Goal: Task Accomplishment & Management: Manage account settings

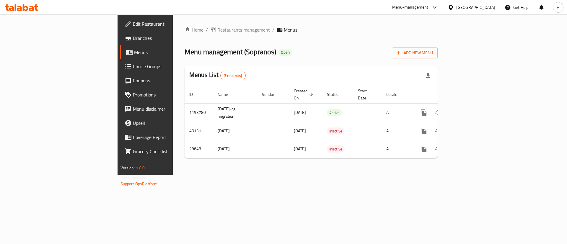
click at [259, 38] on div "Home / Restaurants management / Menus Menu management ( Sopranos ) Open Add New…" at bounding box center [310, 94] width 253 height 137
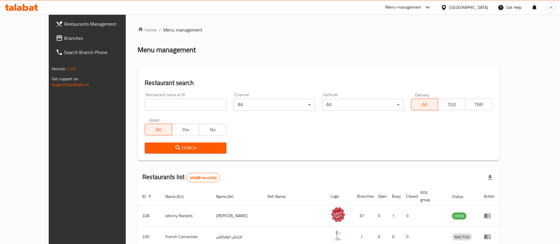
click at [64, 36] on span "Branches" at bounding box center [100, 38] width 73 height 7
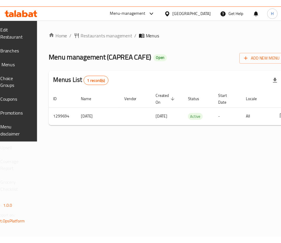
scroll to position [0, 78]
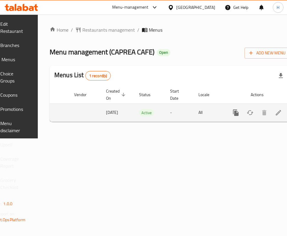
click at [271, 106] on link "enhanced table" at bounding box center [278, 112] width 14 height 14
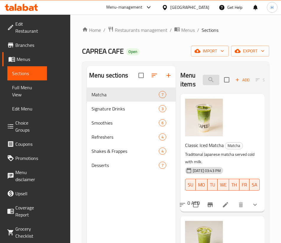
click at [204, 78] on input "search" at bounding box center [211, 80] width 17 height 10
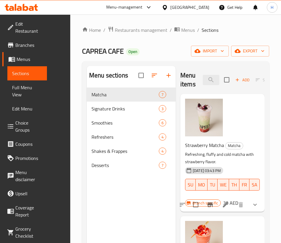
drag, startPoint x: 197, startPoint y: 81, endPoint x: 75, endPoint y: 82, distance: 121.3
click at [87, 82] on div "Menu sections Matcha 7 Signature Drinks 3 Smoothies 6 Refreshers 4 Shakes & Fra…" at bounding box center [176, 187] width 178 height 243
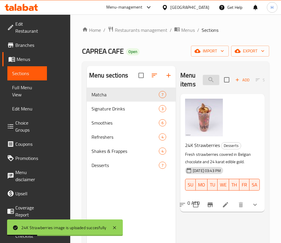
click at [203, 79] on input "24" at bounding box center [211, 80] width 17 height 10
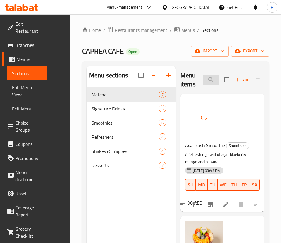
click at [203, 79] on input "acai" at bounding box center [211, 80] width 17 height 10
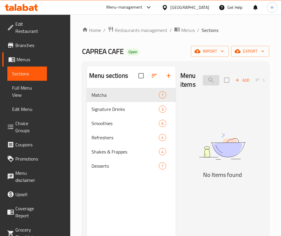
click at [203, 83] on input "bedo" at bounding box center [211, 80] width 17 height 10
click at [203, 83] on input "breez" at bounding box center [211, 80] width 17 height 10
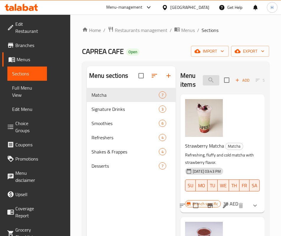
click at [203, 76] on input "berry" at bounding box center [211, 80] width 17 height 10
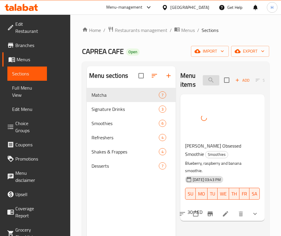
click at [203, 84] on input "berry ob" at bounding box center [211, 80] width 17 height 10
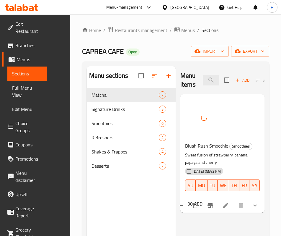
click at [180, 71] on div "Menu items blush Add Sort Manage items" at bounding box center [222, 80] width 84 height 28
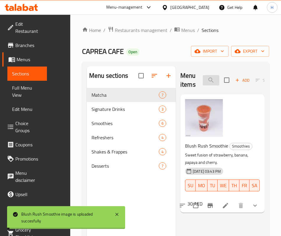
click at [203, 81] on input "blush" at bounding box center [211, 80] width 17 height 10
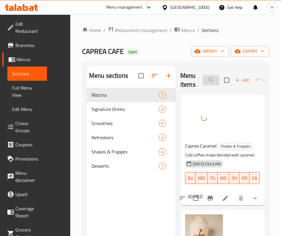
click at [203, 81] on input "caprea" at bounding box center [211, 80] width 17 height 10
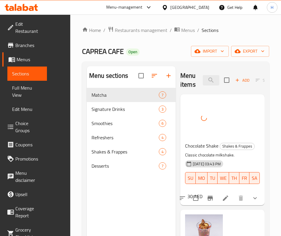
click at [192, 86] on div "Menu items chocolate Add Sort Manage items" at bounding box center [222, 80] width 84 height 28
click at [203, 80] on input "chocolate" at bounding box center [211, 80] width 17 height 10
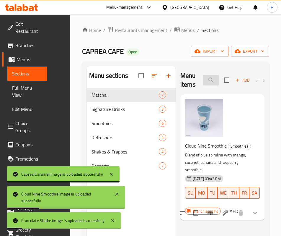
click at [203, 76] on input "cloud ni" at bounding box center [211, 80] width 17 height 10
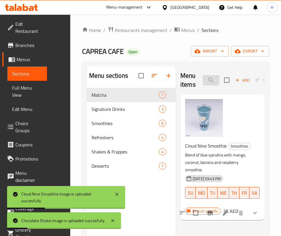
click at [203, 77] on input "cloud ni" at bounding box center [211, 80] width 17 height 10
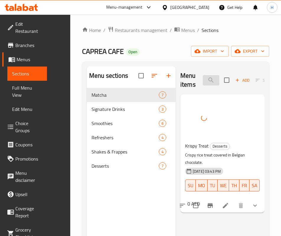
click at [207, 80] on input "crispy" at bounding box center [211, 80] width 17 height 10
type input "h"
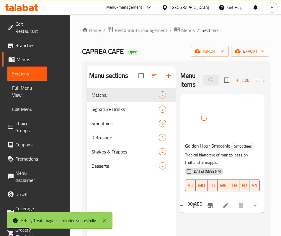
click at [183, 72] on div "Menu items golden Add Sort Manage items" at bounding box center [222, 80] width 84 height 28
click at [203, 76] on input "golden" at bounding box center [211, 80] width 17 height 10
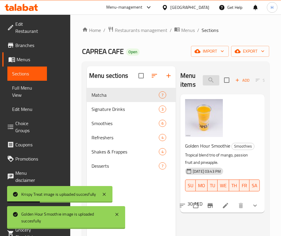
click at [203, 76] on input "golden" at bounding box center [211, 80] width 17 height 10
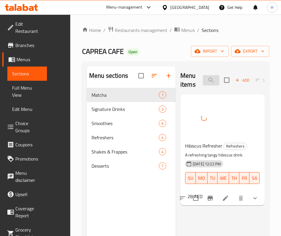
click at [203, 80] on input "hib" at bounding box center [211, 80] width 17 height 10
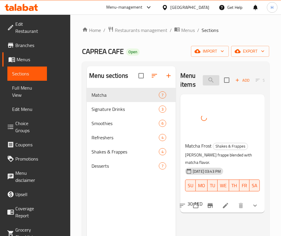
click at [203, 77] on input "matcha f" at bounding box center [211, 80] width 17 height 10
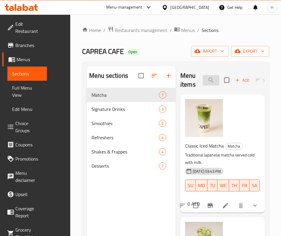
click at [203, 83] on input "matcha" at bounding box center [211, 80] width 17 height 10
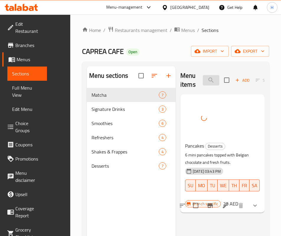
click at [203, 78] on input "panca" at bounding box center [211, 80] width 17 height 10
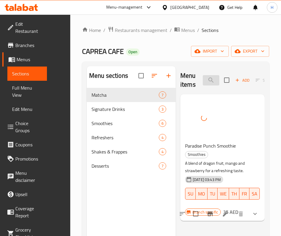
click at [203, 85] on input "paradi" at bounding box center [211, 80] width 17 height 10
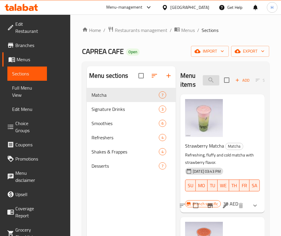
click at [203, 80] on input "straw" at bounding box center [211, 80] width 17 height 10
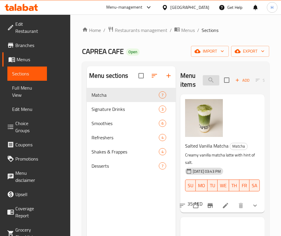
click at [203, 77] on input "vanilla" at bounding box center [211, 80] width 17 height 10
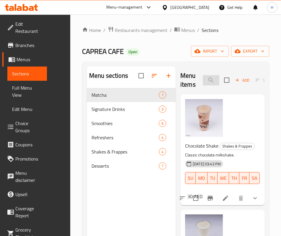
click at [203, 77] on input "milksh" at bounding box center [211, 80] width 17 height 10
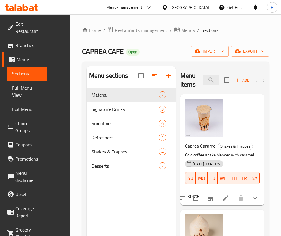
click at [193, 86] on div "Menu items capre Add Sort Manage items" at bounding box center [222, 80] width 84 height 28
click at [203, 78] on input "capre" at bounding box center [211, 80] width 17 height 10
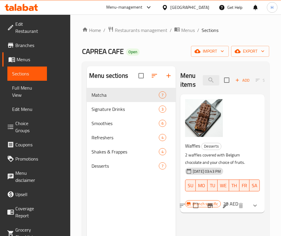
type input "waf"
click at [260, 198] on button "show more" at bounding box center [255, 205] width 14 height 14
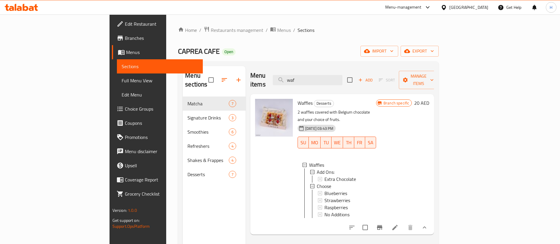
click at [287, 43] on div "Home / Restaurants management / Menus / Sections CAPREA CAFE Open import export…" at bounding box center [308, 170] width 261 height 289
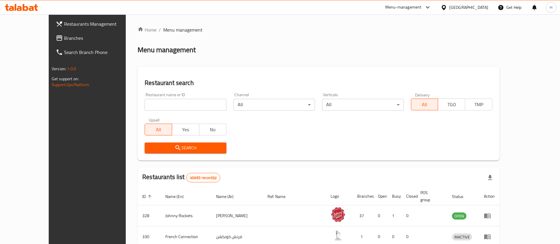
click at [64, 40] on span "Branches" at bounding box center [100, 38] width 73 height 7
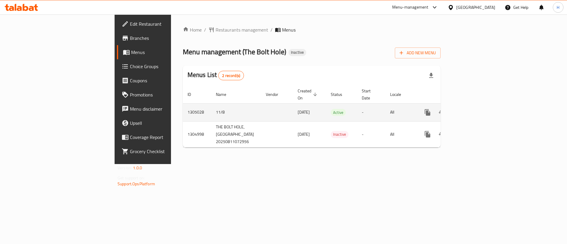
click at [473, 109] on icon "enhanced table" at bounding box center [469, 112] width 7 height 7
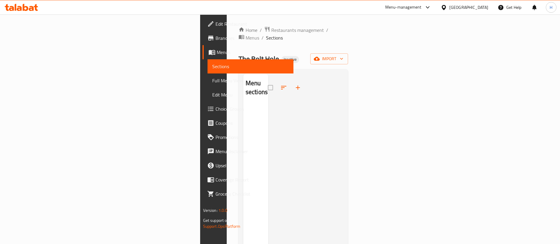
click at [212, 64] on span "Sections" at bounding box center [250, 66] width 77 height 7
click at [217, 52] on span "Menus" at bounding box center [253, 52] width 72 height 7
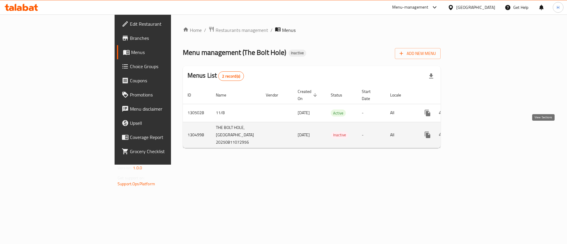
click at [473, 133] on icon "enhanced table" at bounding box center [469, 134] width 7 height 7
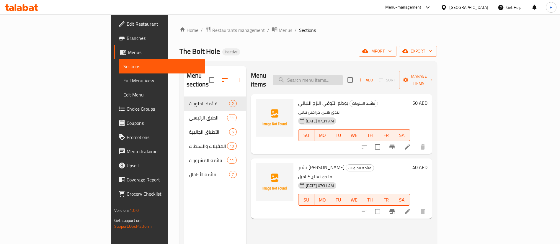
click at [338, 78] on input "search" at bounding box center [308, 80] width 70 height 10
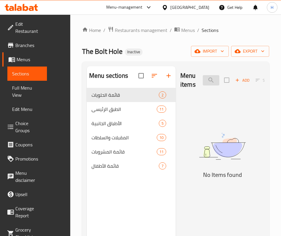
click at [203, 83] on input "buffal" at bounding box center [211, 80] width 17 height 10
click at [203, 83] on input "اجنح" at bounding box center [211, 80] width 17 height 10
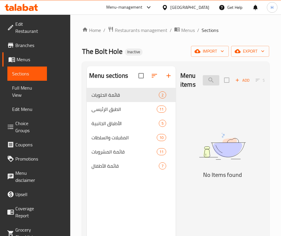
click at [203, 83] on input "اجنح" at bounding box center [211, 80] width 17 height 10
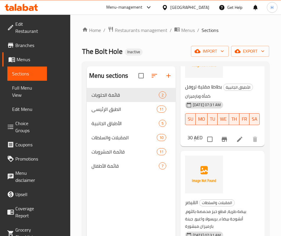
scroll to position [974, 0]
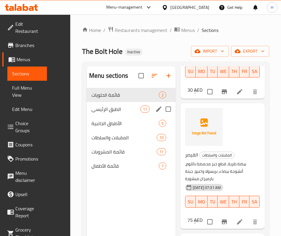
type input "با"
click at [91, 112] on span "الطبق الرئيسي" at bounding box center [115, 108] width 49 height 7
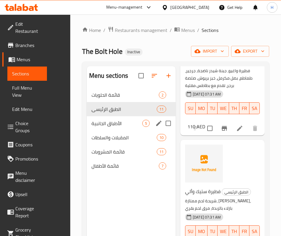
click at [88, 126] on div "الأطباق الجانبية 5" at bounding box center [131, 123] width 89 height 14
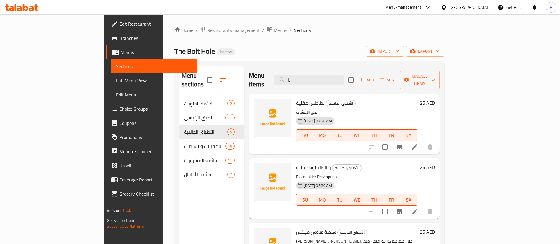
click at [120, 52] on span "Menus" at bounding box center [156, 52] width 72 height 7
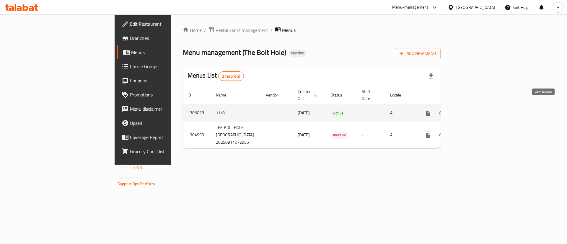
click at [473, 109] on icon "enhanced table" at bounding box center [469, 112] width 7 height 7
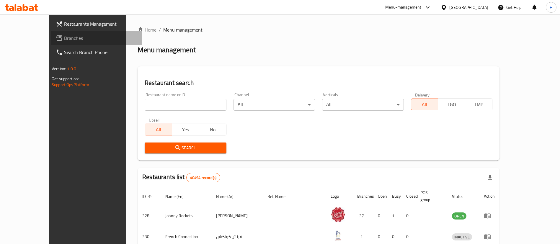
click at [64, 36] on span "Branches" at bounding box center [100, 38] width 73 height 7
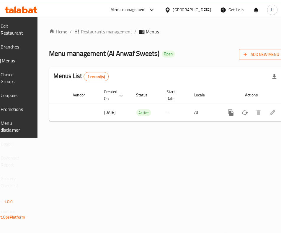
scroll to position [0, 77]
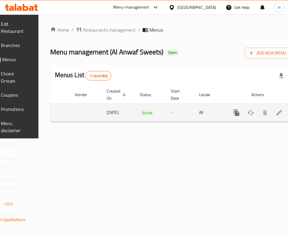
click at [275, 115] on icon "enhanced table" at bounding box center [278, 112] width 7 height 7
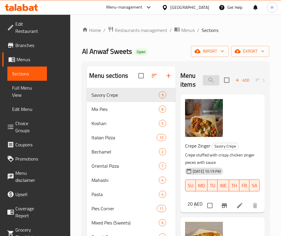
click at [203, 79] on input "search" at bounding box center [211, 80] width 17 height 10
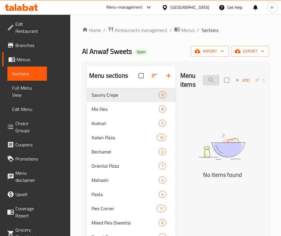
type input "b"
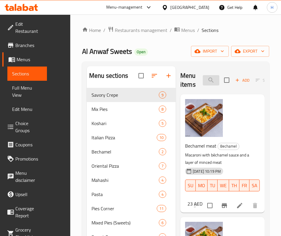
click at [203, 80] on input "bech" at bounding box center [211, 80] width 17 height 10
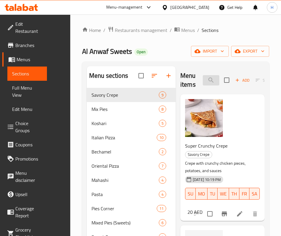
click at [203, 81] on input "chicken p" at bounding box center [211, 80] width 17 height 10
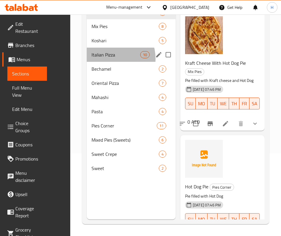
click at [87, 62] on div "Italian Pizza 10" at bounding box center [131, 55] width 89 height 14
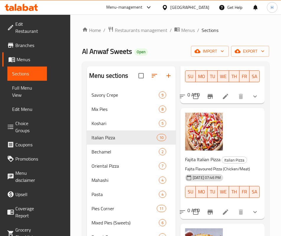
scroll to position [83, 0]
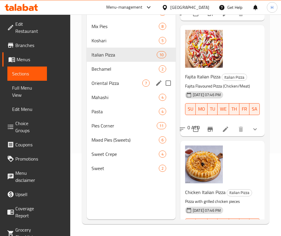
click at [91, 90] on div "Oriental Pizza 7" at bounding box center [131, 83] width 89 height 14
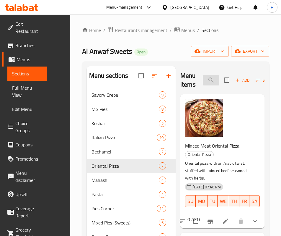
click at [203, 78] on input "hot dog pi" at bounding box center [211, 80] width 17 height 10
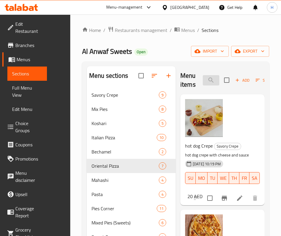
click at [203, 85] on input "hot dog" at bounding box center [211, 80] width 17 height 10
drag, startPoint x: 215, startPoint y: 94, endPoint x: 193, endPoint y: 70, distance: 32.2
click at [215, 94] on div "hot dog Crepe Savory Crepe hot dog crepe with cheese and sauce 09-08-2025 10:19…" at bounding box center [222, 149] width 84 height 111
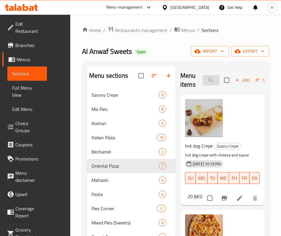
click at [203, 82] on input "hot dog" at bounding box center [211, 80] width 17 height 10
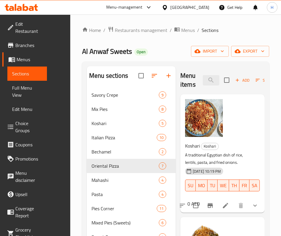
click at [210, 127] on div "Koshari Koshari A traditional Egyptian dish of rice, lentils, pasta, and fried …" at bounding box center [222, 153] width 79 height 113
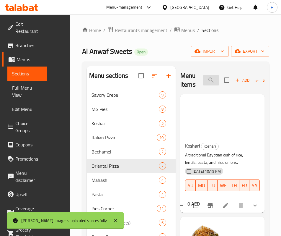
click at [203, 76] on input "kosha" at bounding box center [211, 80] width 17 height 10
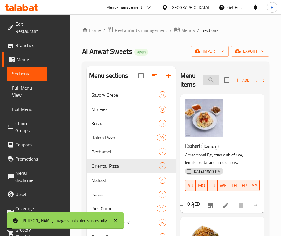
click at [203, 76] on input "kosha" at bounding box center [211, 80] width 17 height 10
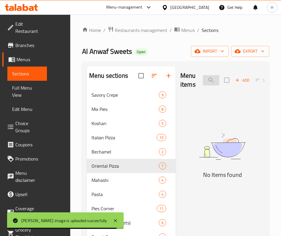
click at [203, 79] on input "malf" at bounding box center [211, 80] width 17 height 10
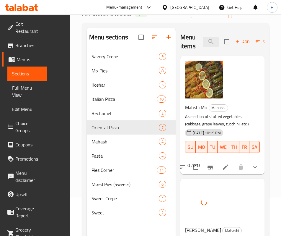
drag, startPoint x: 187, startPoint y: 32, endPoint x: 187, endPoint y: 35, distance: 3.0
click at [187, 32] on div "Menu items mah Add Sort Manage items" at bounding box center [222, 42] width 84 height 28
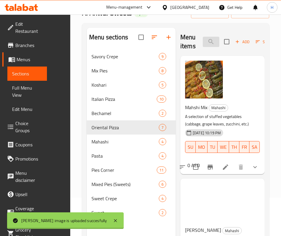
click at [203, 40] on input "mah" at bounding box center [211, 42] width 17 height 10
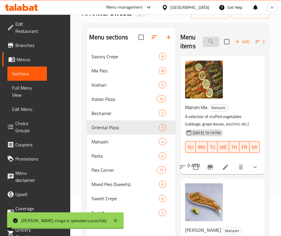
click at [203, 40] on input "mah" at bounding box center [211, 42] width 17 height 10
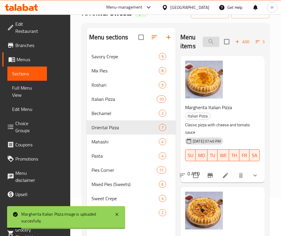
click at [203, 42] on input "mar" at bounding box center [211, 42] width 17 height 10
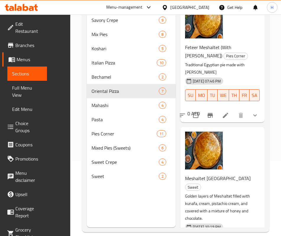
scroll to position [83, 0]
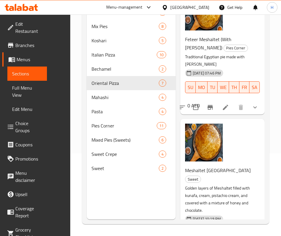
click at [248, 100] on button "show more" at bounding box center [255, 107] width 14 height 14
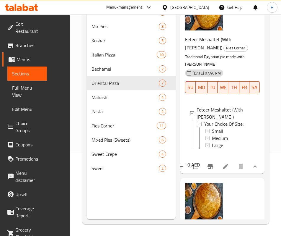
click at [252, 159] on button "show more" at bounding box center [255, 166] width 14 height 14
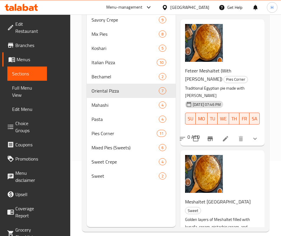
scroll to position [0, 0]
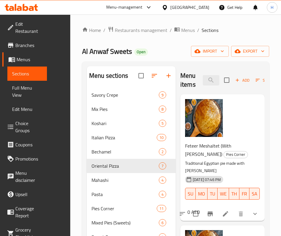
click at [200, 72] on div "Menu items mesh Add Sort Manage items" at bounding box center [222, 80] width 84 height 28
click at [203, 81] on input "mesh" at bounding box center [211, 80] width 17 height 10
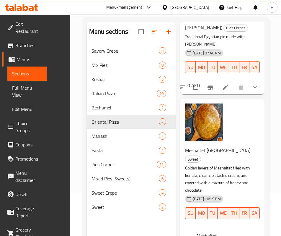
scroll to position [83, 0]
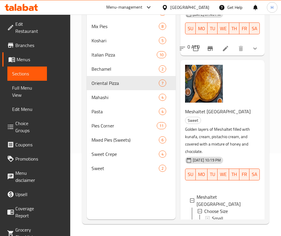
click at [221, 125] on p "Golden layers of Meshaltet filled with kunafa, cream, pistachio cream, and cove…" at bounding box center [220, 140] width 70 height 30
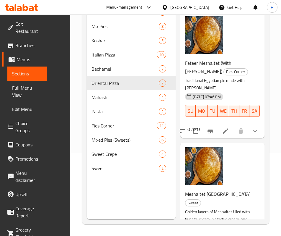
scroll to position [0, 0]
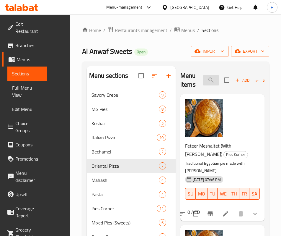
click at [203, 81] on input "shalt" at bounding box center [211, 80] width 17 height 10
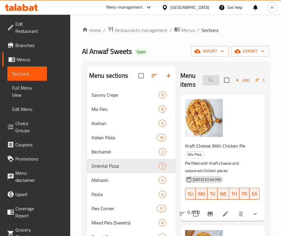
click at [203, 85] on input "kraft" at bounding box center [211, 80] width 17 height 10
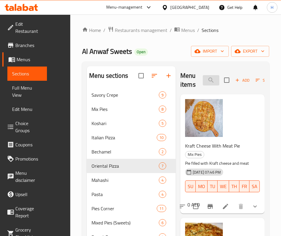
click at [206, 79] on input "meat pi" at bounding box center [211, 80] width 17 height 10
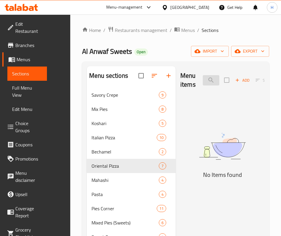
click at [203, 79] on input "mix mah" at bounding box center [211, 80] width 17 height 10
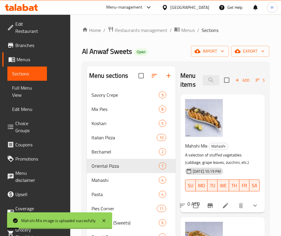
click at [192, 86] on div "Menu items mahs Add Sort Manage items" at bounding box center [222, 80] width 84 height 28
click at [203, 77] on input "mahs" at bounding box center [211, 80] width 17 height 10
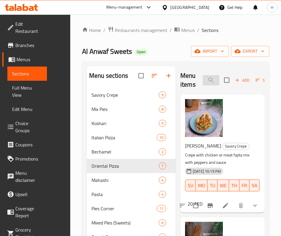
click at [203, 80] on input "mix" at bounding box center [211, 80] width 17 height 10
type input "a"
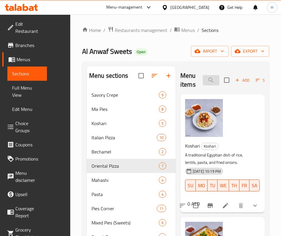
click at [203, 79] on input "pasta" at bounding box center [211, 80] width 17 height 10
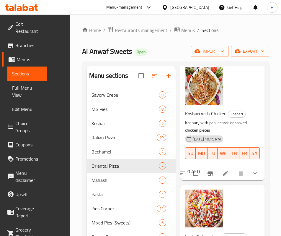
scroll to position [44, 0]
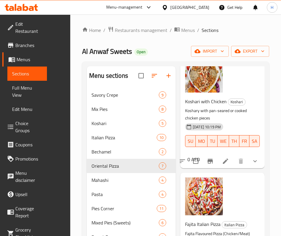
click at [253, 154] on button "show more" at bounding box center [255, 161] width 14 height 14
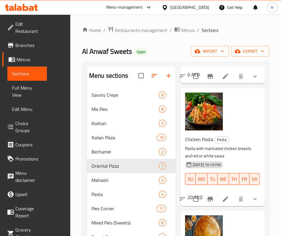
scroll to position [325, 0]
click at [253, 197] on icon "show more" at bounding box center [255, 198] width 4 height 2
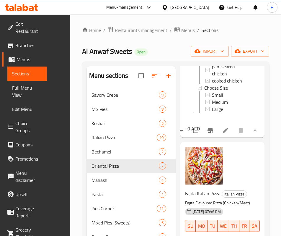
scroll to position [0, 0]
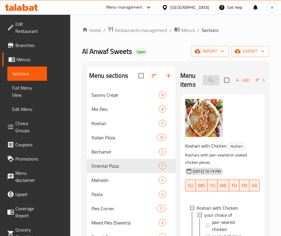
click at [203, 80] on input "red" at bounding box center [211, 80] width 17 height 10
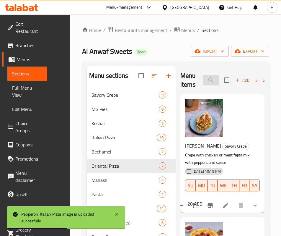
click at [203, 82] on input "pepp" at bounding box center [211, 80] width 17 height 10
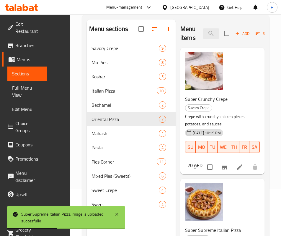
scroll to position [38, 0]
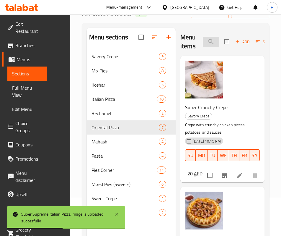
click at [203, 41] on input "super" at bounding box center [211, 42] width 17 height 10
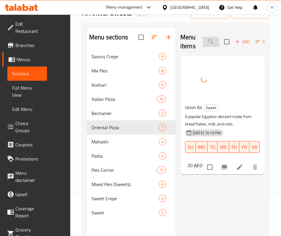
click at [203, 41] on input "umm" at bounding box center [211, 42] width 17 height 10
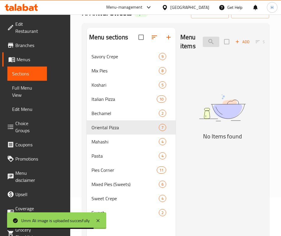
drag, startPoint x: 198, startPoint y: 43, endPoint x: 184, endPoint y: 42, distance: 14.2
click at [203, 42] on input "vegetable p" at bounding box center [211, 42] width 17 height 10
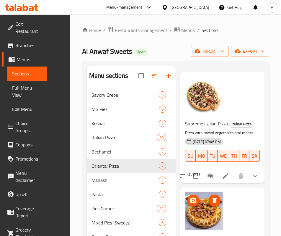
scroll to position [0, 0]
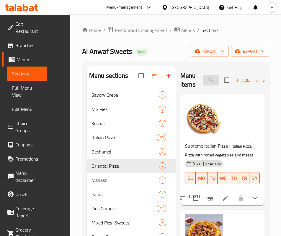
click at [203, 80] on input "veg" at bounding box center [211, 80] width 17 height 10
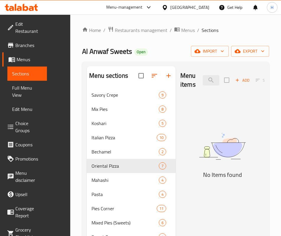
type input "v"
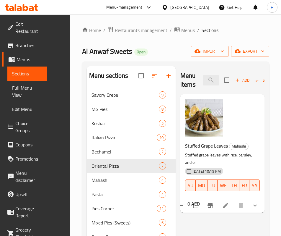
type input "ورق"
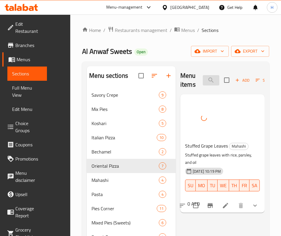
click at [203, 82] on input "ورق" at bounding box center [211, 80] width 17 height 10
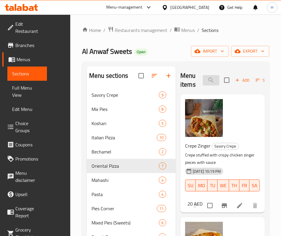
type input "ئ"
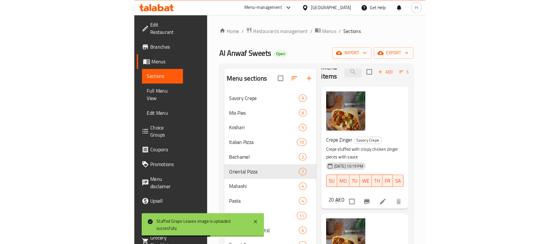
scroll to position [16, 0]
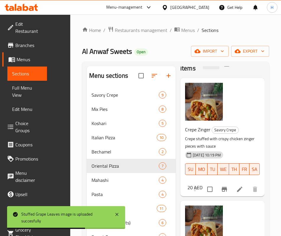
type input "zinger"
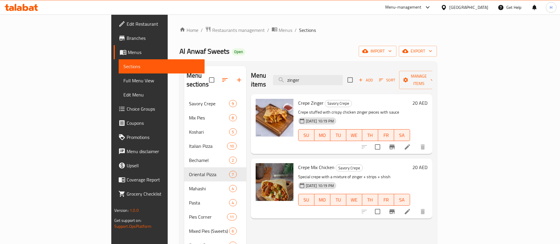
scroll to position [0, 0]
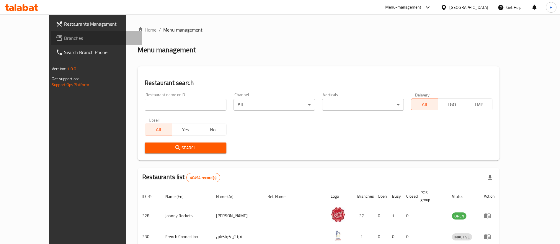
click at [56, 40] on span at bounding box center [60, 38] width 8 height 7
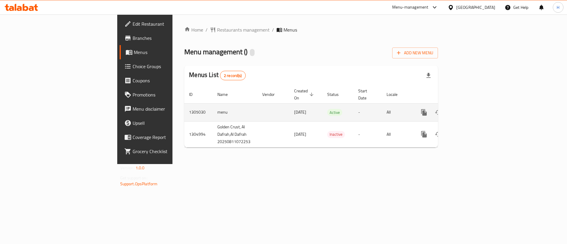
click at [469, 110] on icon "enhanced table" at bounding box center [466, 112] width 5 height 5
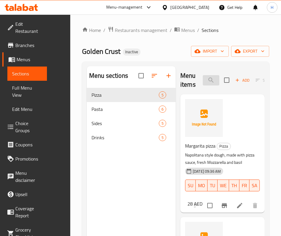
click at [203, 78] on input "search" at bounding box center [211, 80] width 17 height 10
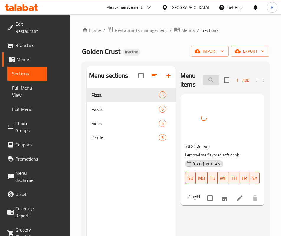
click at [203, 82] on input "7" at bounding box center [211, 80] width 17 height 10
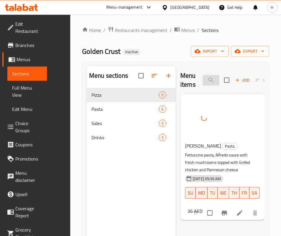
click at [203, 82] on input "[PERSON_NAME]" at bounding box center [211, 80] width 17 height 10
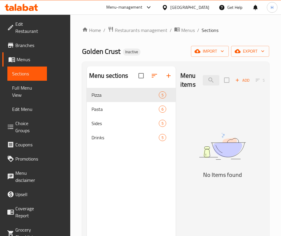
type input "a"
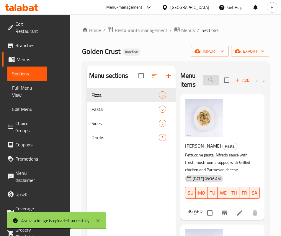
click at [203, 79] on input "past" at bounding box center [211, 80] width 17 height 10
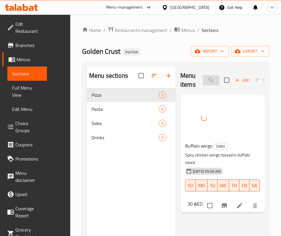
click at [209, 82] on input "buff" at bounding box center [211, 80] width 17 height 10
click at [208, 81] on input "buff" at bounding box center [211, 80] width 17 height 10
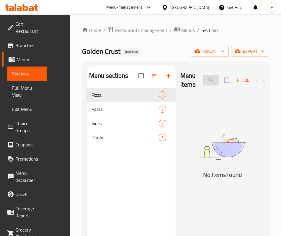
click at [208, 81] on input "buffchick" at bounding box center [211, 80] width 17 height 10
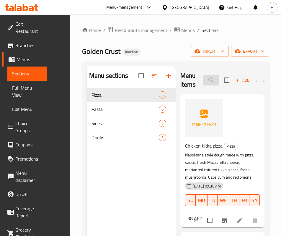
click at [203, 77] on input "chicken t" at bounding box center [211, 80] width 17 height 10
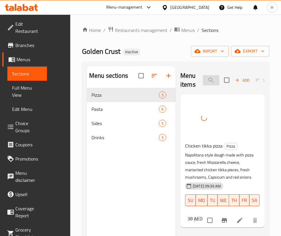
click at [203, 80] on input "tikka p" at bounding box center [211, 80] width 17 height 10
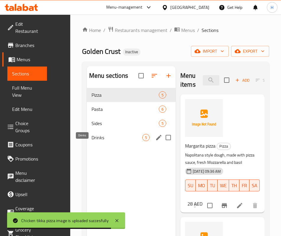
click at [91, 141] on span "Drinks" at bounding box center [116, 137] width 51 height 7
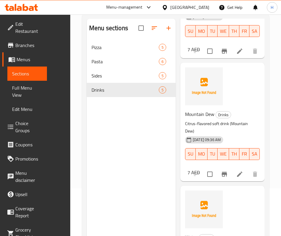
scroll to position [83, 0]
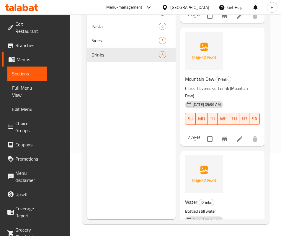
click at [201, 153] on div "Water Drinks Bottled still water [DATE] 09:36 AM SU MO TU WE TH FR SA 5 AED" at bounding box center [222, 206] width 79 height 106
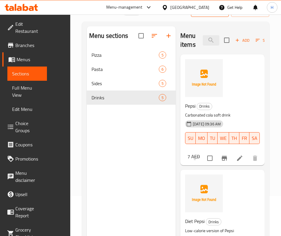
scroll to position [0, 0]
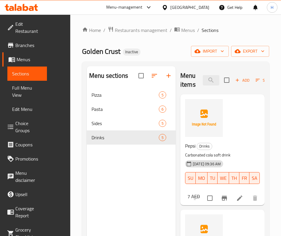
click at [202, 70] on div "Menu items [PERSON_NAME] Add Sort Manage items" at bounding box center [222, 80] width 84 height 28
click at [203, 83] on input "[PERSON_NAME]" at bounding box center [211, 80] width 17 height 10
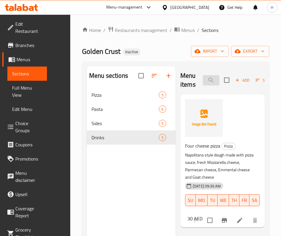
click at [203, 81] on input "four" at bounding box center [211, 80] width 17 height 10
click at [87, 112] on div "Pasta 6" at bounding box center [131, 109] width 89 height 14
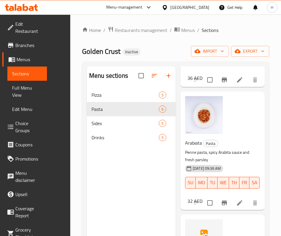
scroll to position [221, 0]
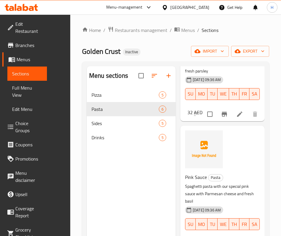
click at [223, 135] on div "Pink Sauce Pasta Spaghetti pasta with our special pink sauce with Parmesan chee…" at bounding box center [222, 188] width 79 height 121
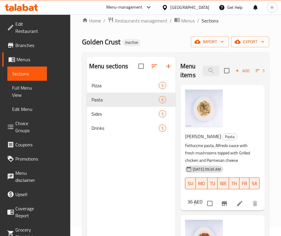
scroll to position [0, 0]
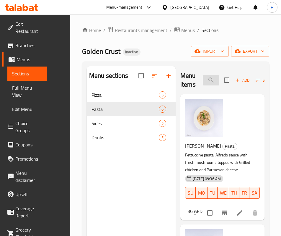
click at [203, 82] on input "four" at bounding box center [211, 80] width 17 height 10
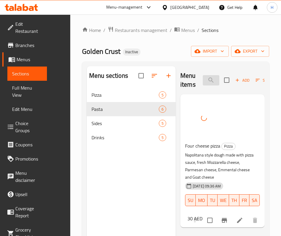
click at [203, 77] on input "four" at bounding box center [211, 80] width 17 height 10
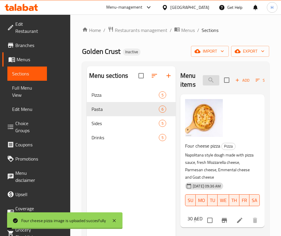
type input "g"
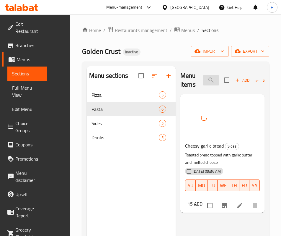
click at [203, 82] on input "garlic" at bounding box center [211, 80] width 17 height 10
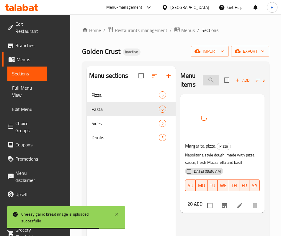
click at [203, 78] on input "marg" at bounding box center [211, 80] width 17 height 10
click at [203, 79] on input "moun" at bounding box center [211, 80] width 17 height 10
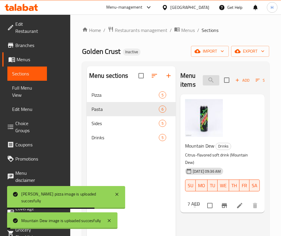
click at [203, 79] on input "moun" at bounding box center [211, 80] width 17 height 10
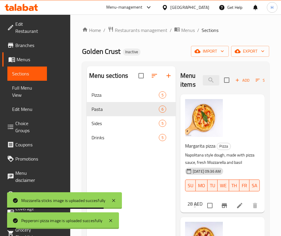
click at [196, 86] on div "Menu items mozza Add Sort Manage items" at bounding box center [222, 80] width 84 height 28
click at [203, 82] on input "mozza" at bounding box center [211, 80] width 17 height 10
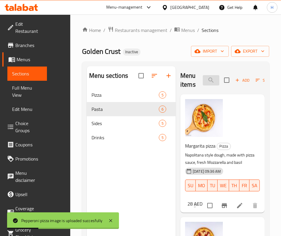
click at [203, 82] on input "mozza" at bounding box center [211, 80] width 17 height 10
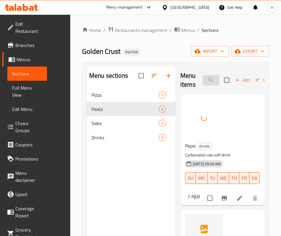
click at [203, 83] on input "pepsi" at bounding box center [211, 80] width 17 height 10
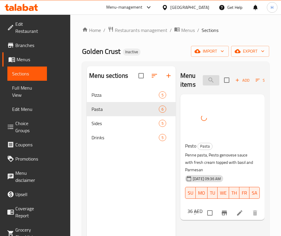
click at [203, 75] on input "pesto" at bounding box center [211, 80] width 17 height 10
click at [203, 77] on input "pink" at bounding box center [211, 80] width 17 height 10
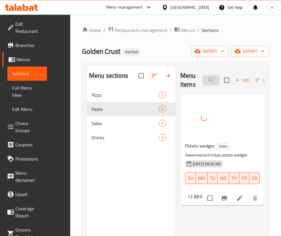
click at [203, 77] on input "potat" at bounding box center [211, 80] width 17 height 10
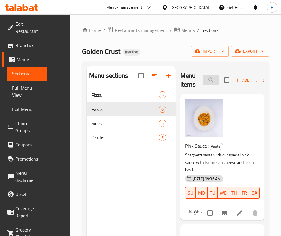
click at [203, 85] on input "spa" at bounding box center [211, 80] width 17 height 10
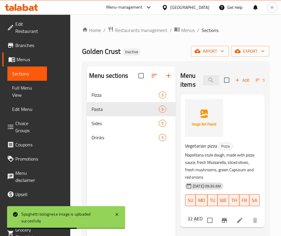
type input "vege"
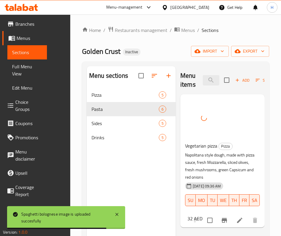
scroll to position [33, 0]
